Goal: Entertainment & Leisure: Consume media (video, audio)

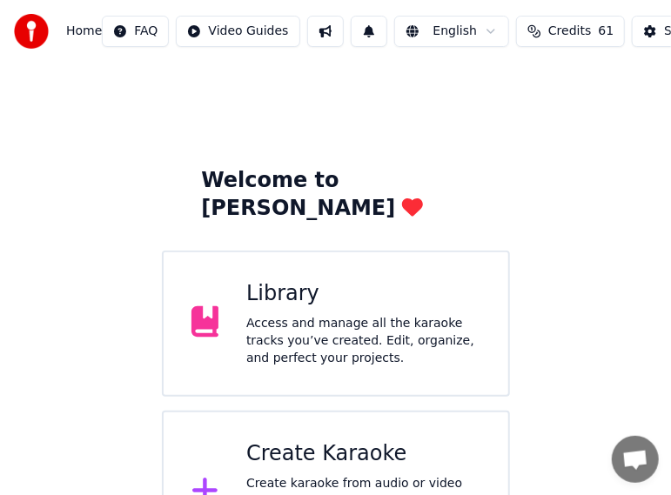
click at [333, 280] on div "Library Access and manage all the karaoke tracks you’ve created. Edit, organize…" at bounding box center [363, 323] width 234 height 87
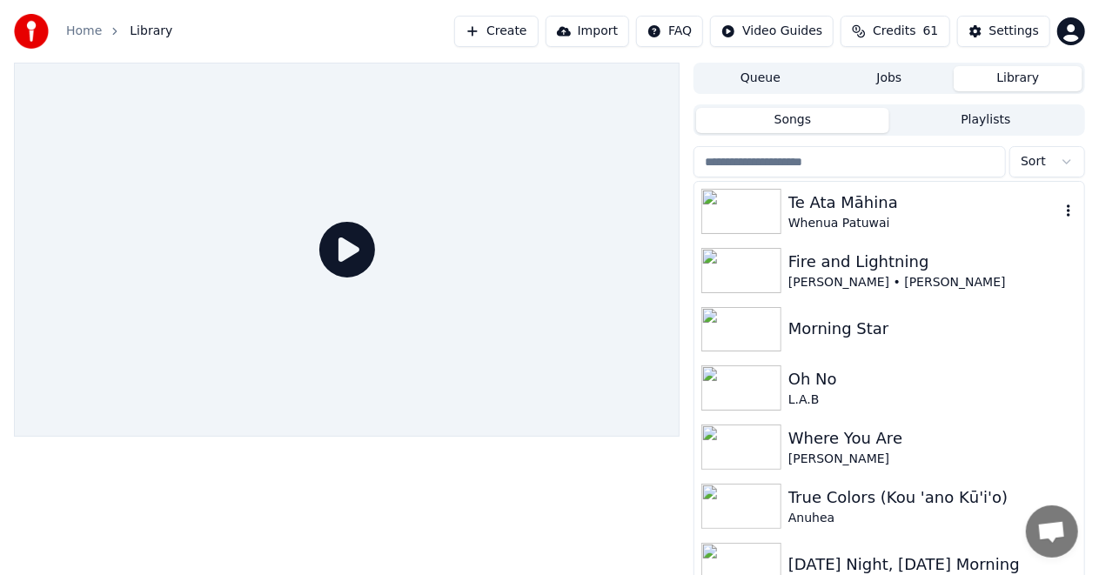
click at [685, 211] on div "Te Ata Māhina" at bounding box center [923, 203] width 271 height 24
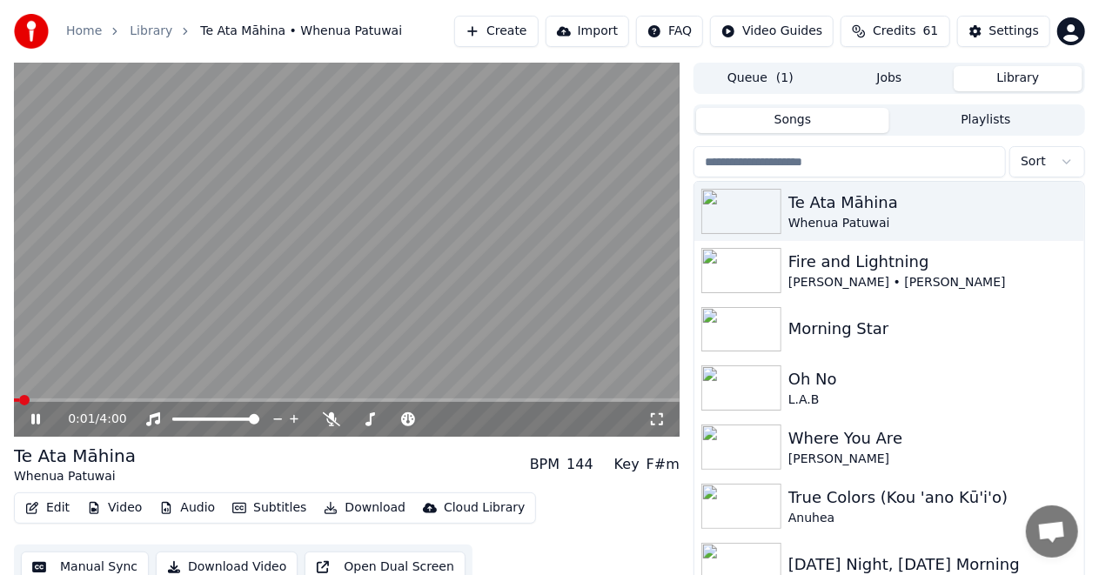
click at [35, 419] on icon at bounding box center [48, 419] width 40 height 14
click at [659, 418] on icon at bounding box center [656, 419] width 17 height 14
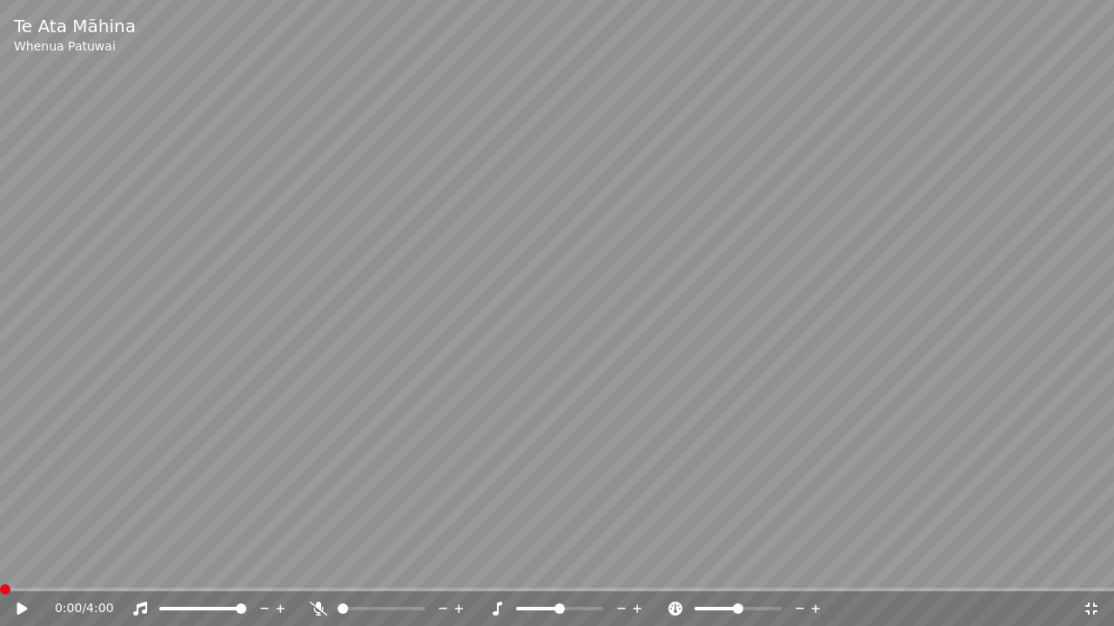
click at [0, 494] on span at bounding box center [5, 590] width 10 height 10
click at [19, 494] on icon at bounding box center [22, 609] width 10 height 12
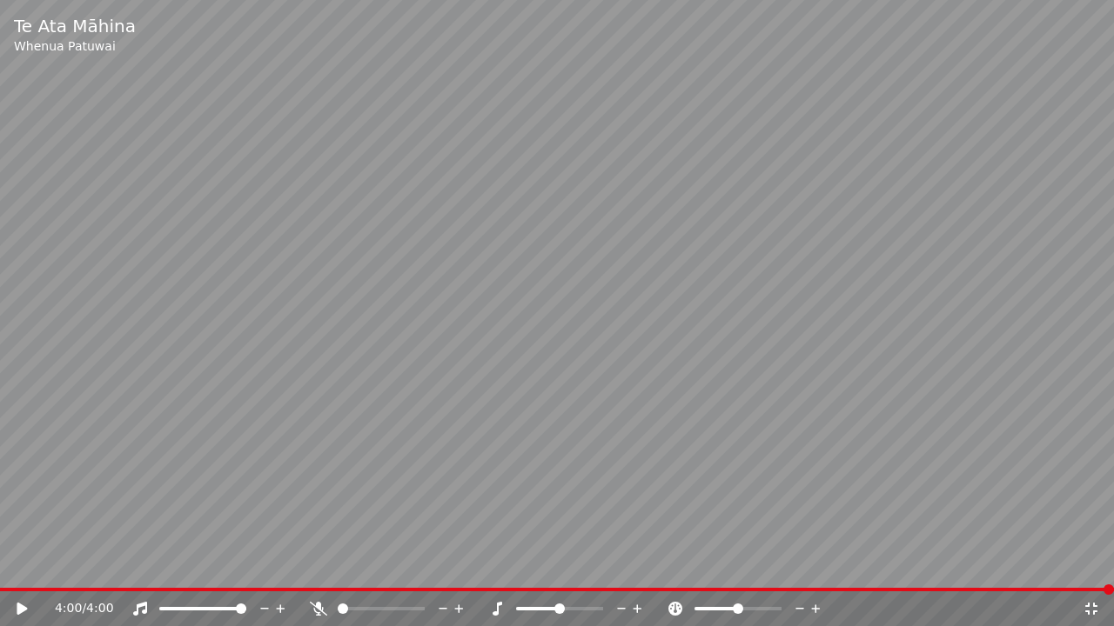
click at [685, 494] on icon at bounding box center [1090, 609] width 17 height 14
